Goal: Task Accomplishment & Management: Manage account settings

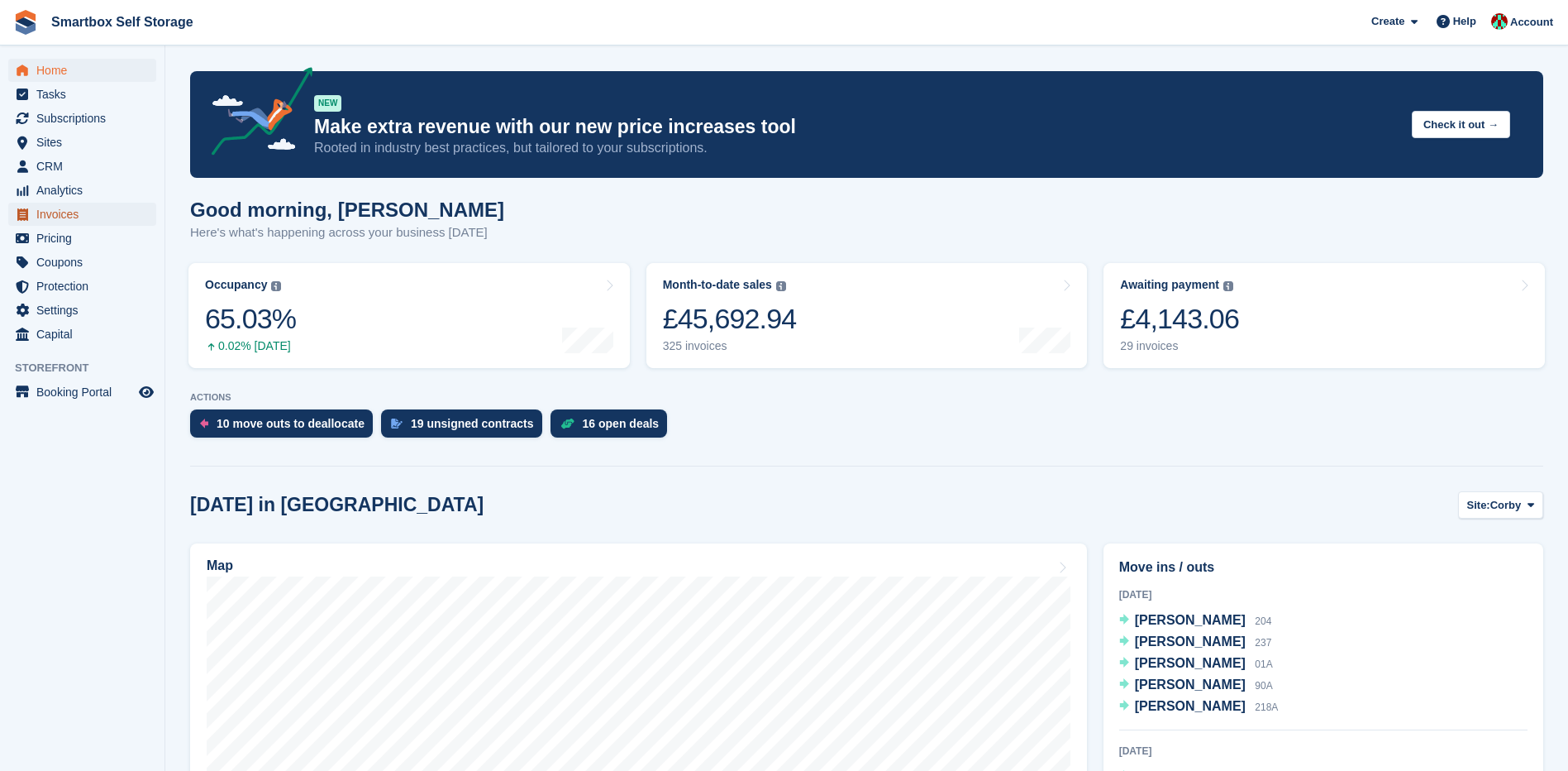
click at [51, 212] on span "Invoices" at bounding box center [85, 214] width 100 height 23
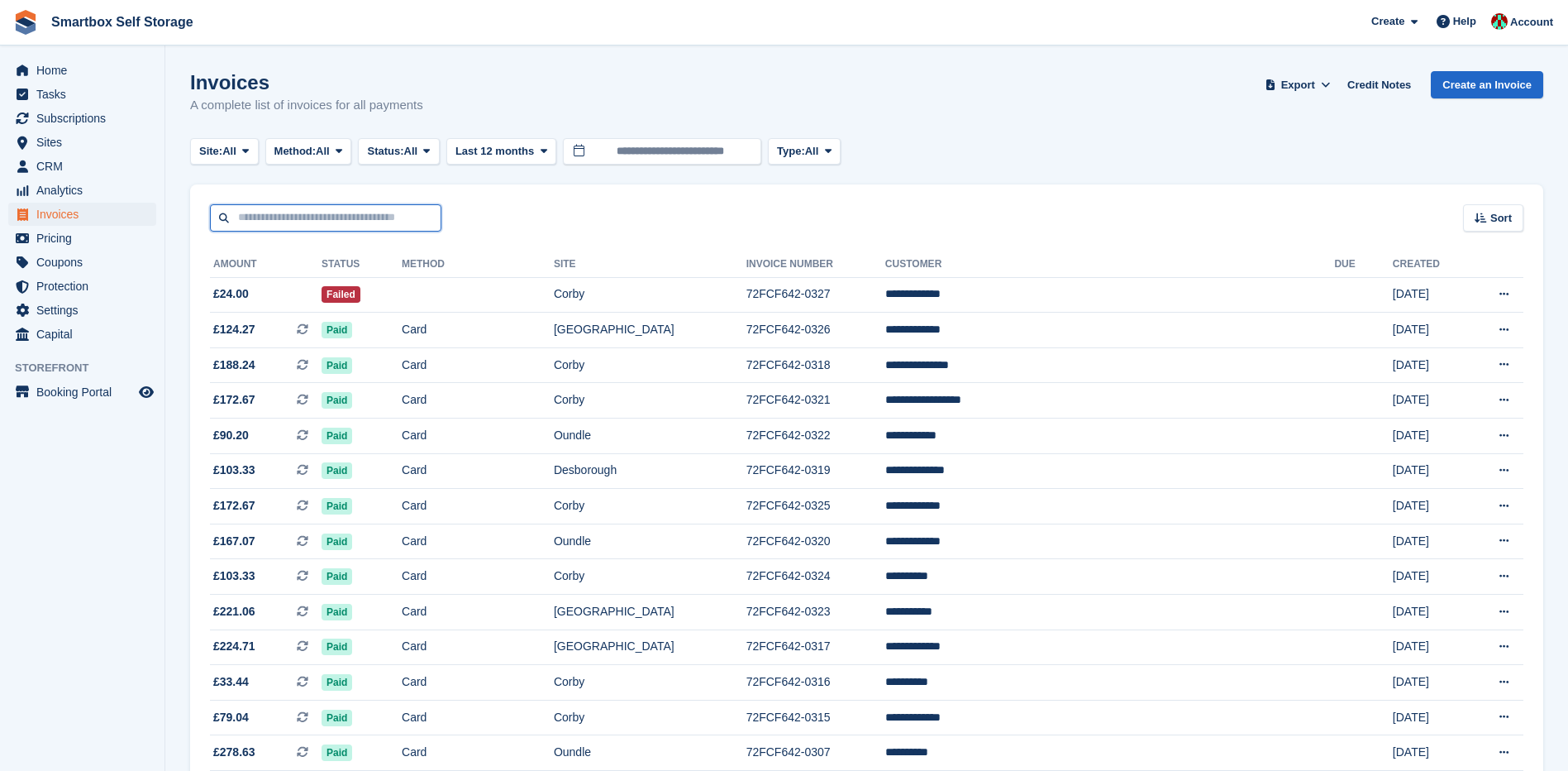
click at [284, 211] on input "text" at bounding box center [325, 218] width 232 height 27
type input "**********"
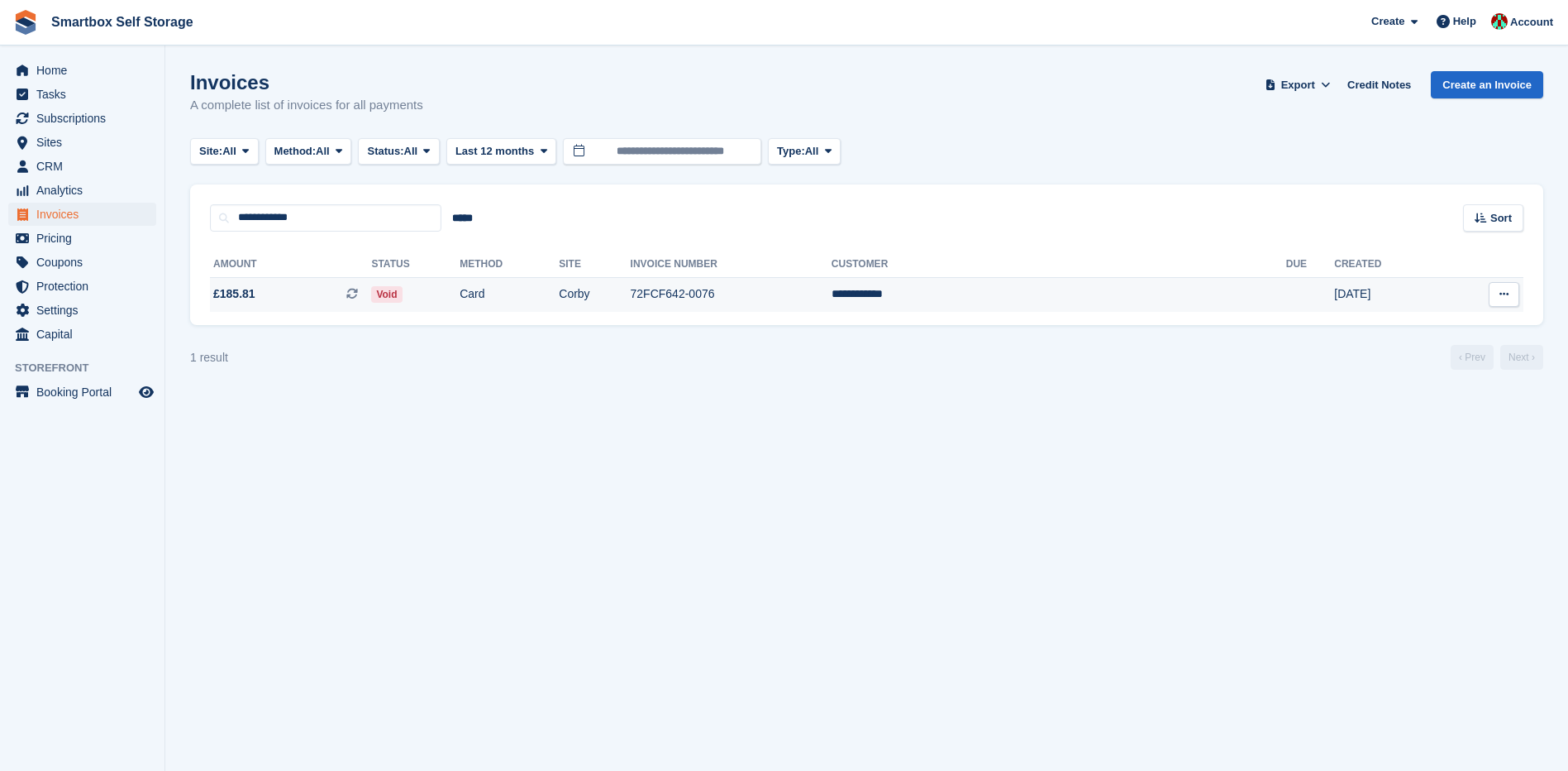
click at [1508, 290] on icon at bounding box center [1504, 294] width 9 height 11
click at [1410, 391] on p "View Customer" at bounding box center [1439, 389] width 144 height 21
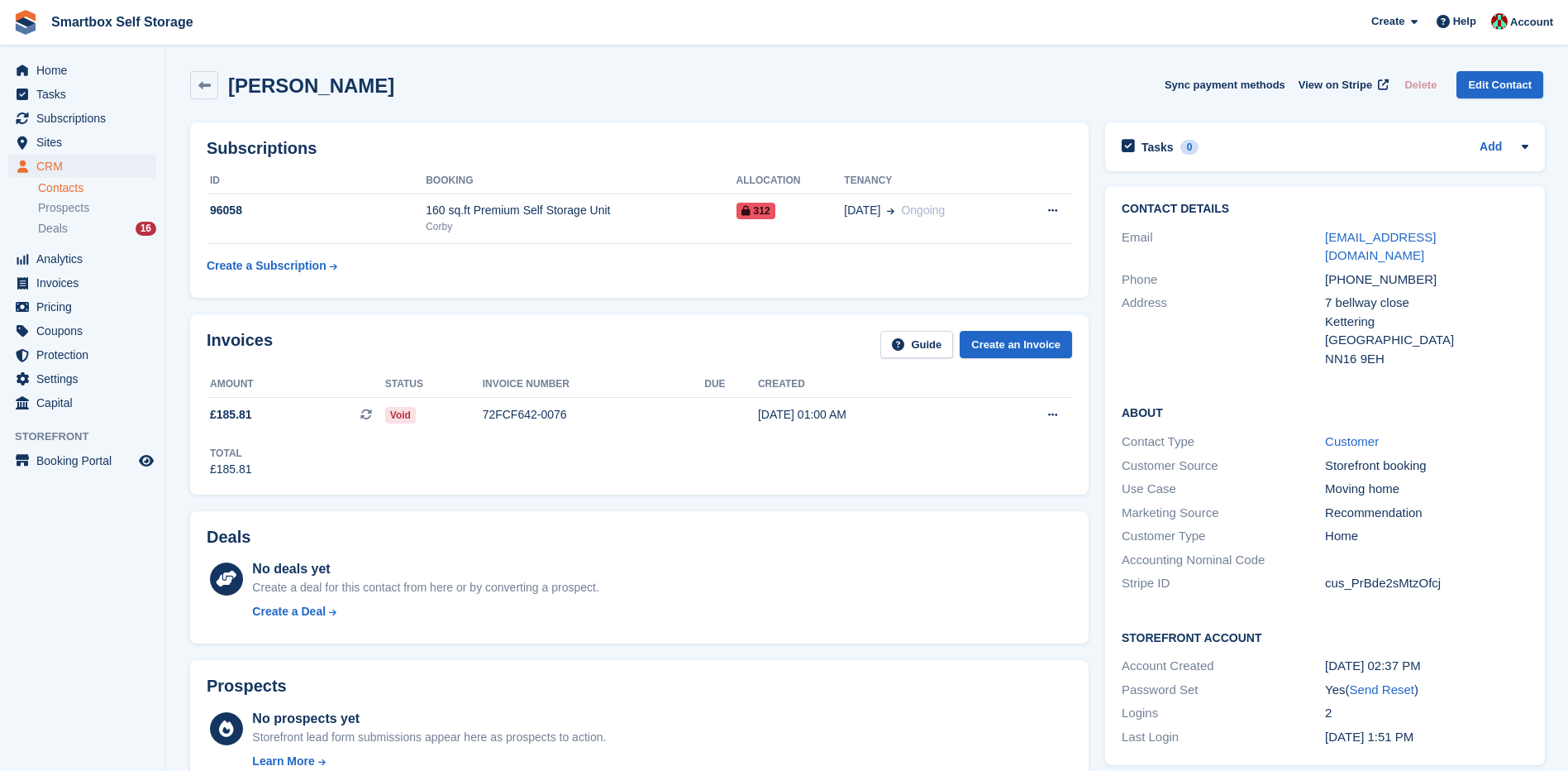
click at [799, 531] on div "Deals" at bounding box center [640, 540] width 866 height 26
click at [98, 23] on link "Smartbox Self Storage" at bounding box center [122, 21] width 155 height 27
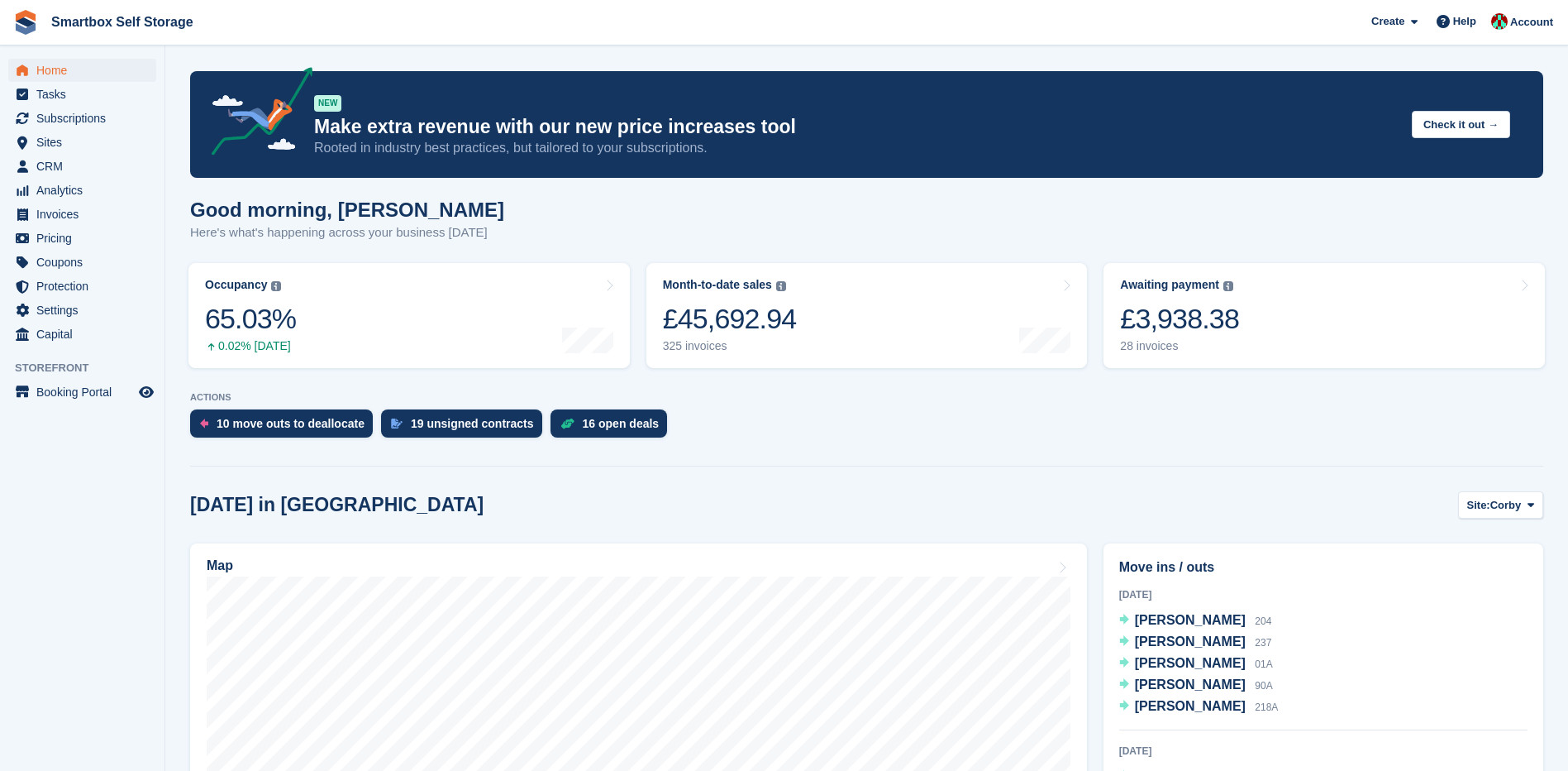
click at [54, 22] on link "Smartbox Self Storage" at bounding box center [122, 21] width 155 height 27
